Goal: Task Accomplishment & Management: Complete application form

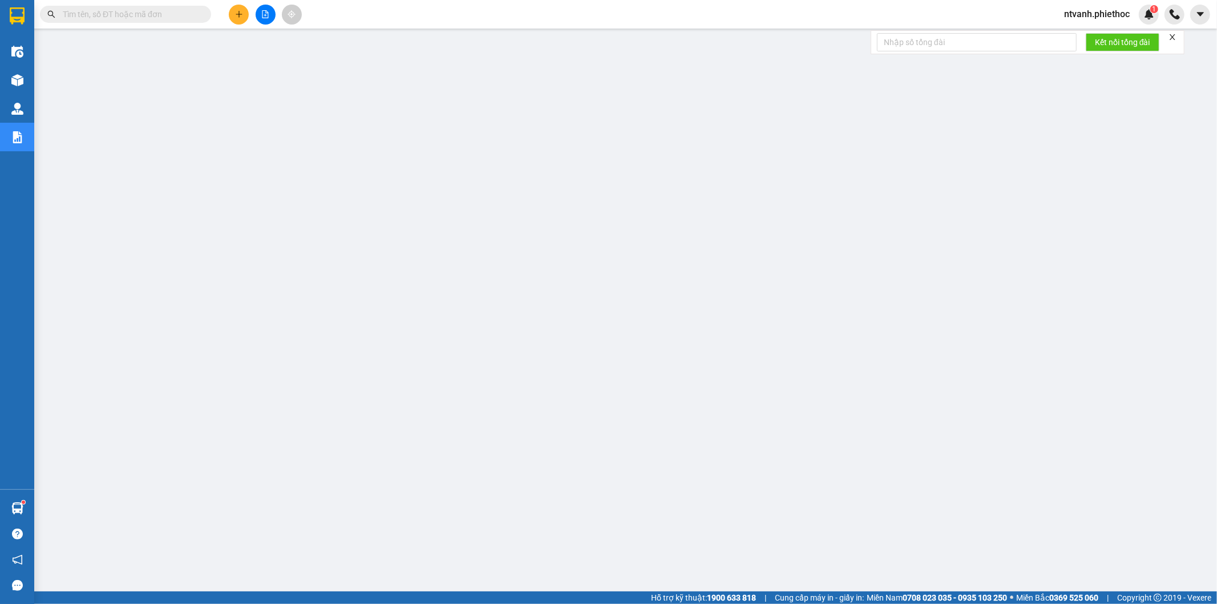
click at [137, 18] on input "text" at bounding box center [130, 14] width 135 height 13
paste input "BHB1209250807"
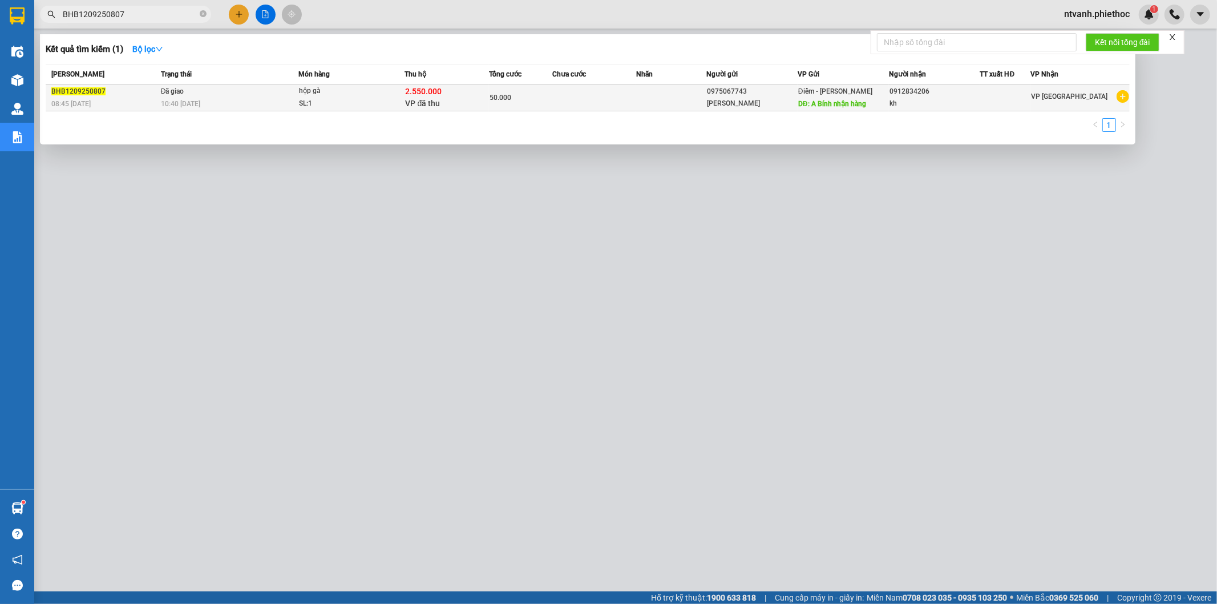
type input "BHB1209250807"
click at [711, 101] on div "[PERSON_NAME]" at bounding box center [752, 104] width 90 height 12
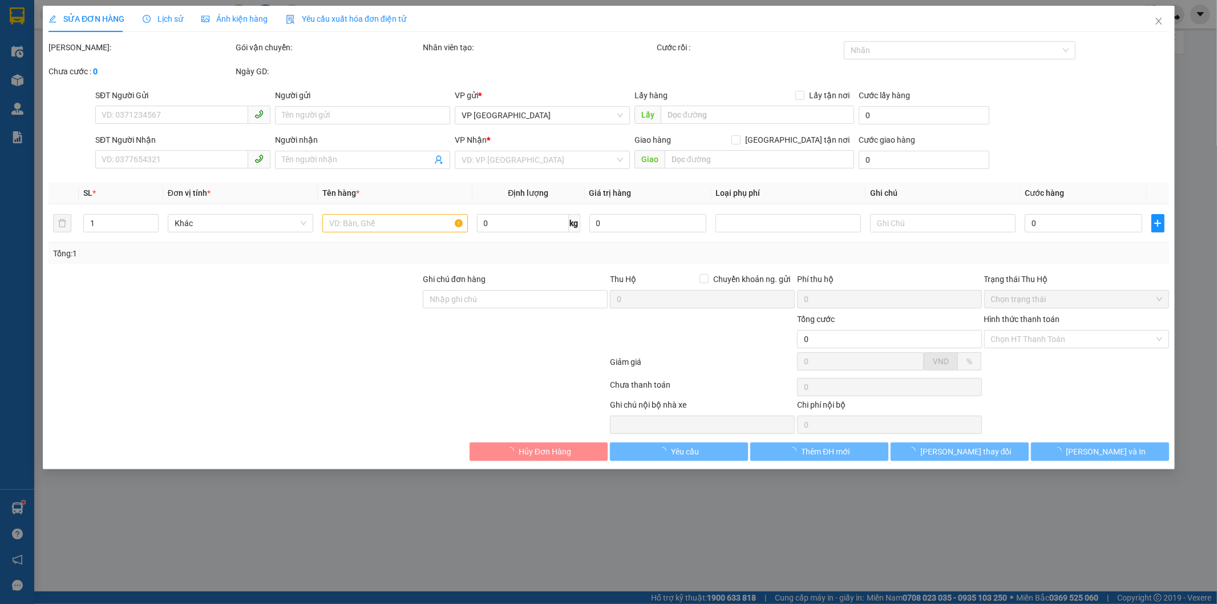
type input "0975067743"
type input "[PERSON_NAME]"
type input "A Bính nhận hàng"
type input "5.000"
type input "0912834206"
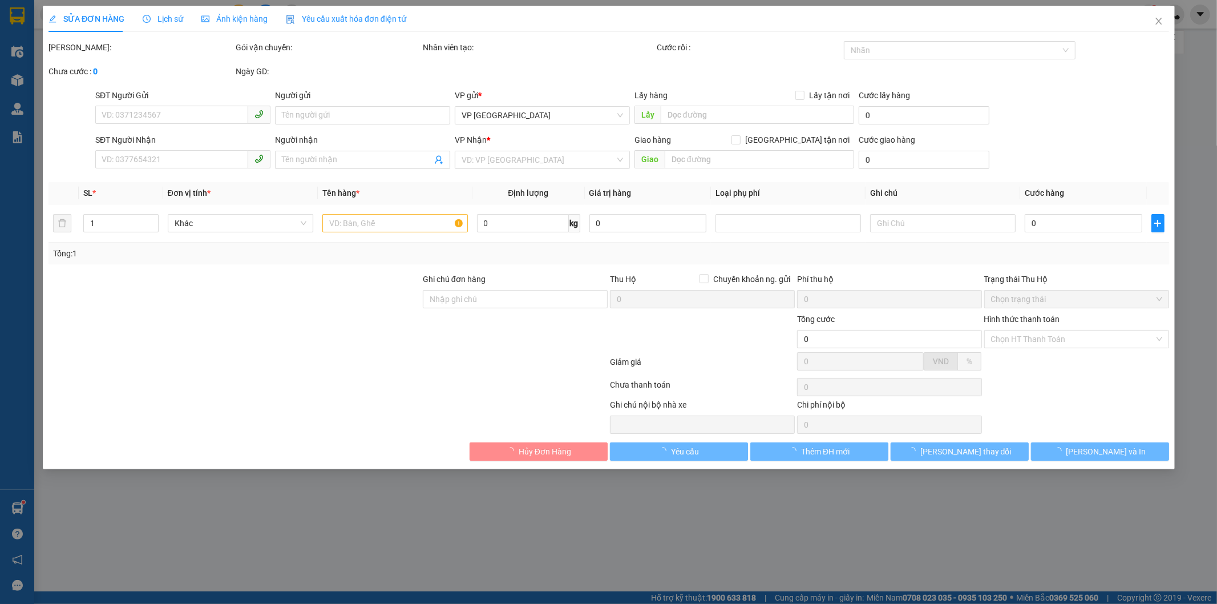
type input "kh"
checkbox input "true"
type input "2.550.000"
type input "20.000"
type input "50.000"
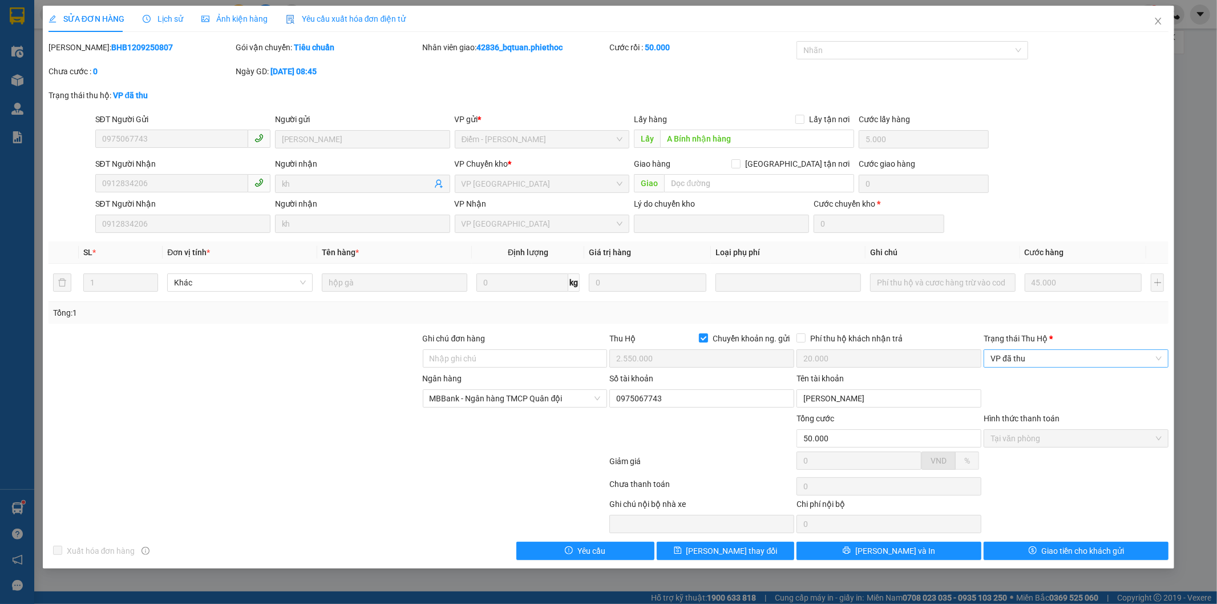
click at [1051, 361] on span "VP đã thu" at bounding box center [1075, 358] width 171 height 17
click at [1026, 401] on div "Đã trả người gửi" at bounding box center [1076, 399] width 171 height 13
click at [1074, 550] on span "Giao tiền cho khách gửi" at bounding box center [1082, 550] width 83 height 13
